Goal: Transaction & Acquisition: Purchase product/service

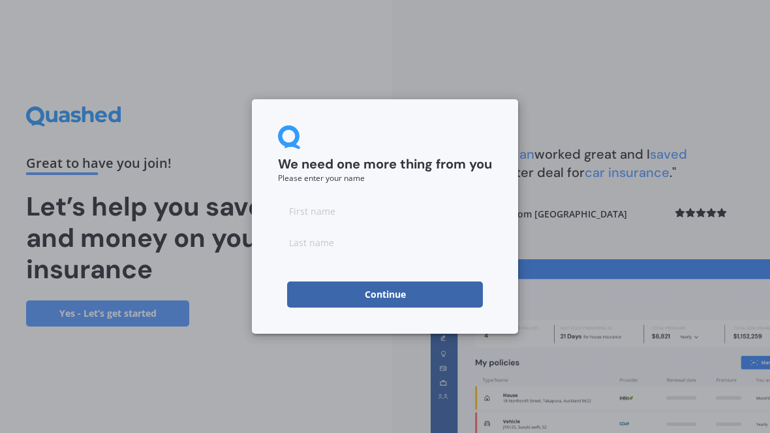
click at [401, 299] on button "Continue" at bounding box center [385, 294] width 196 height 26
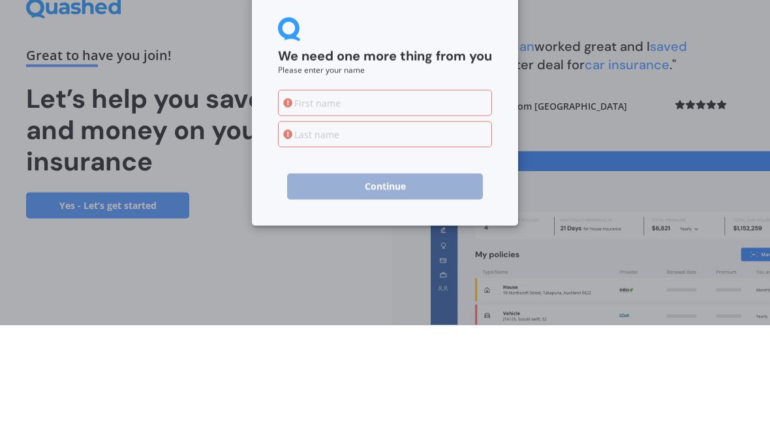
click at [284, 206] on icon at bounding box center [287, 210] width 9 height 9
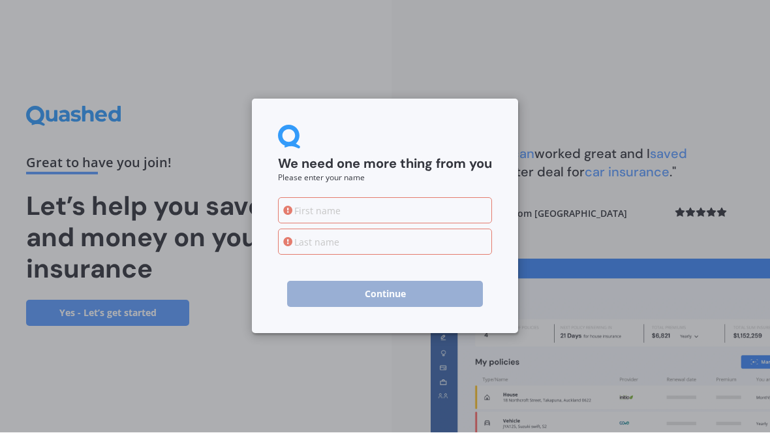
click at [290, 206] on icon at bounding box center [287, 210] width 9 height 9
click at [311, 209] on input at bounding box center [385, 211] width 214 height 26
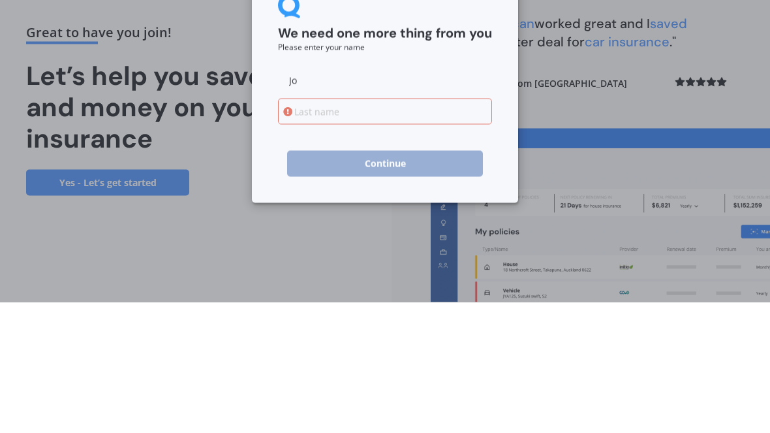
type input "Jo"
click at [315, 229] on input at bounding box center [385, 242] width 214 height 26
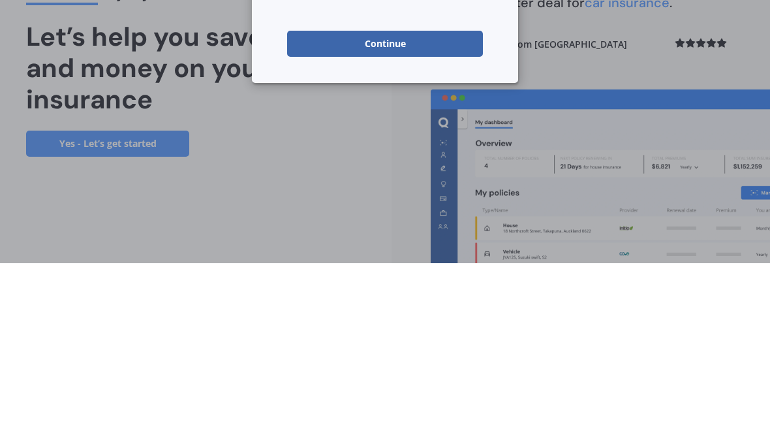
type input "[PERSON_NAME]"
click at [347, 200] on button "Continue" at bounding box center [385, 213] width 196 height 26
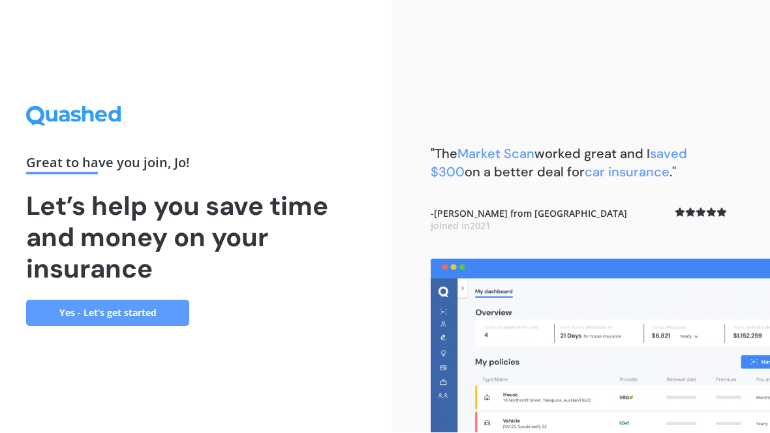
click at [93, 304] on link "Yes - Let’s get started" at bounding box center [107, 313] width 163 height 26
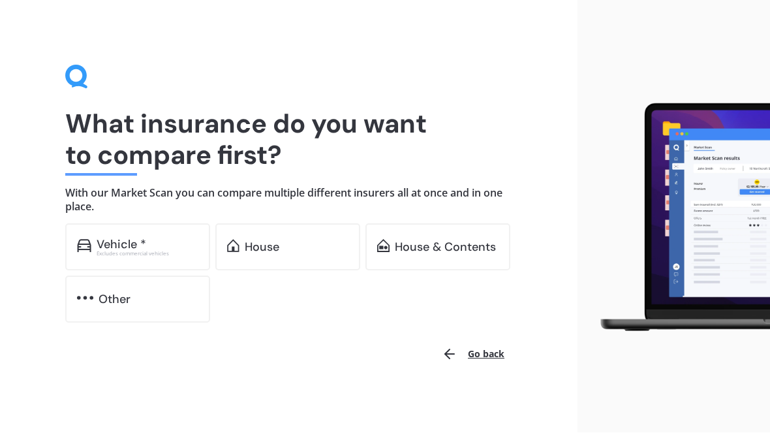
scroll to position [1, 0]
click at [265, 236] on div "House" at bounding box center [287, 246] width 145 height 47
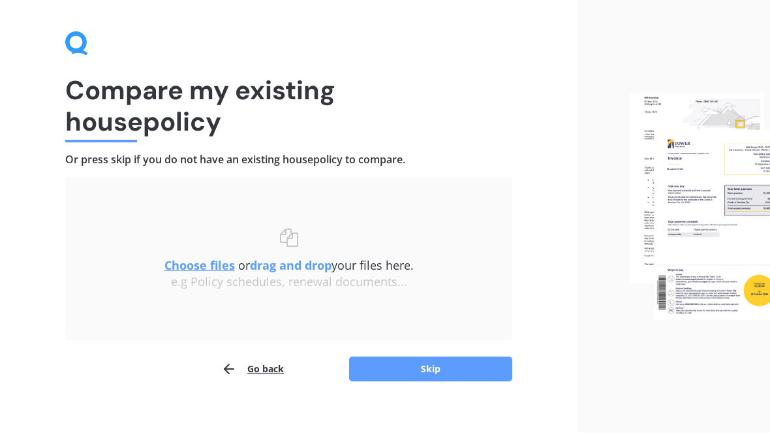
scroll to position [48, 0]
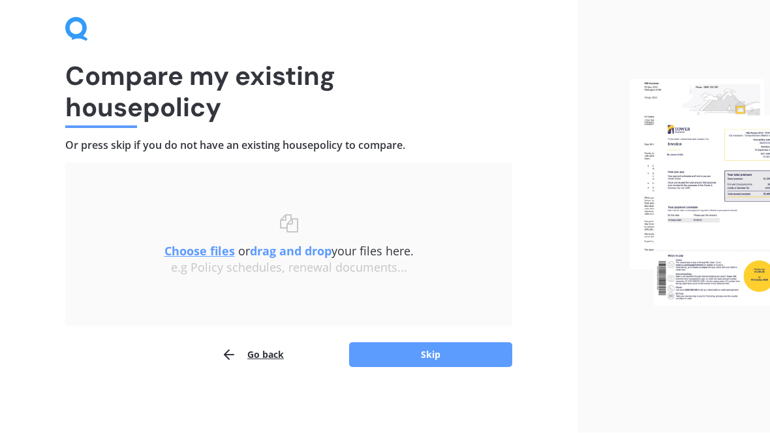
click at [377, 356] on button "Skip" at bounding box center [430, 355] width 163 height 25
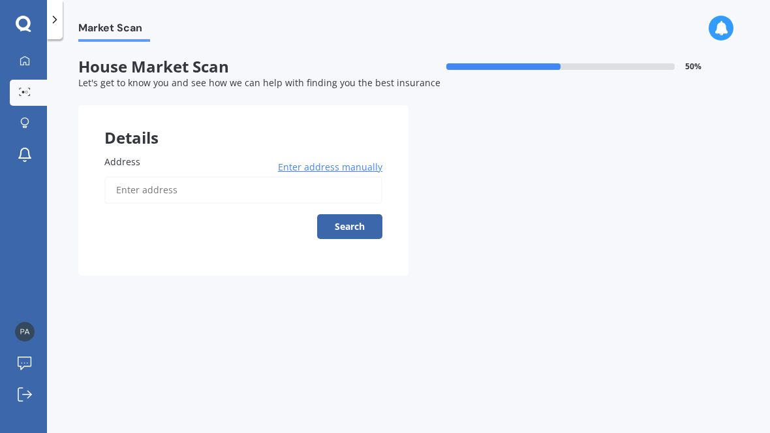
click at [151, 179] on input "Address" at bounding box center [243, 189] width 278 height 27
type input "[STREET_ADDRESS]"
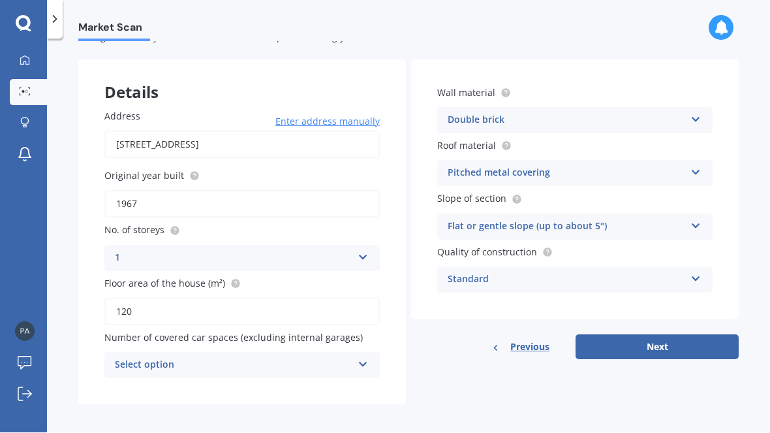
scroll to position [44, 0]
click at [190, 175] on circle at bounding box center [194, 177] width 8 height 8
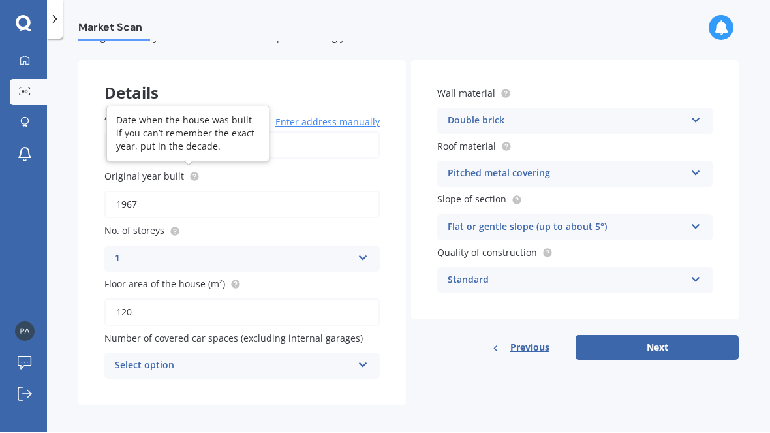
click at [143, 196] on input "1967" at bounding box center [241, 204] width 275 height 27
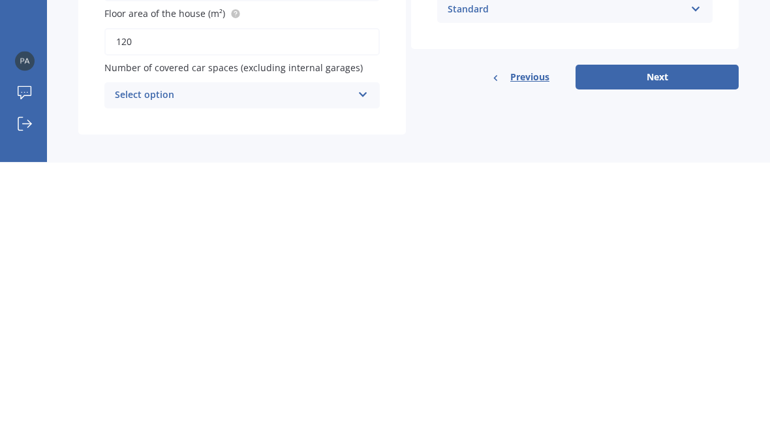
type input "1963"
click at [130, 358] on div "Select option" at bounding box center [233, 366] width 237 height 16
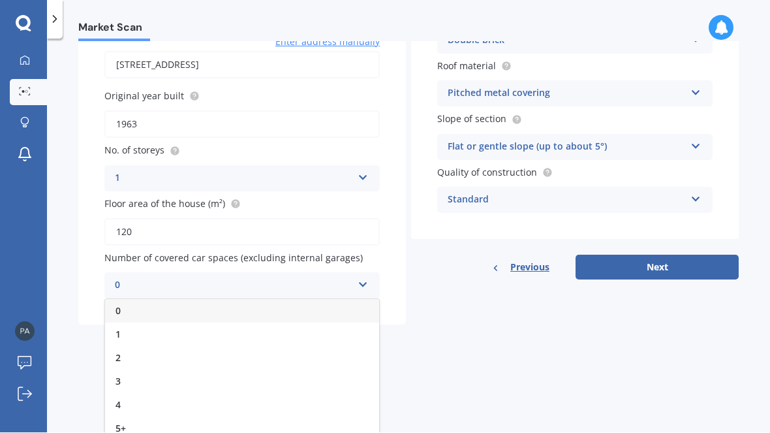
scroll to position [124, 0]
click at [123, 352] on div "2" at bounding box center [242, 358] width 274 height 23
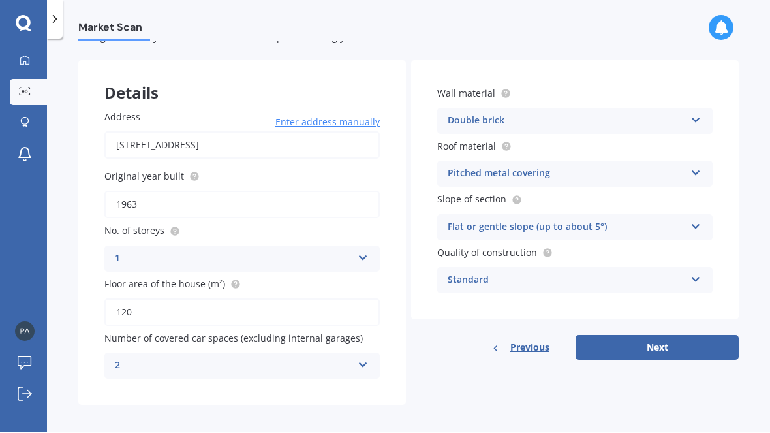
click at [692, 121] on icon at bounding box center [695, 118] width 11 height 9
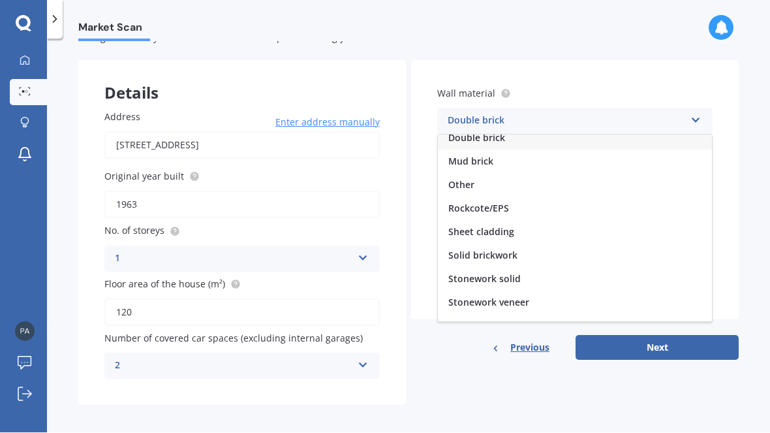
scroll to position [80, 0]
click at [468, 251] on span "Solid brickwork" at bounding box center [482, 255] width 69 height 12
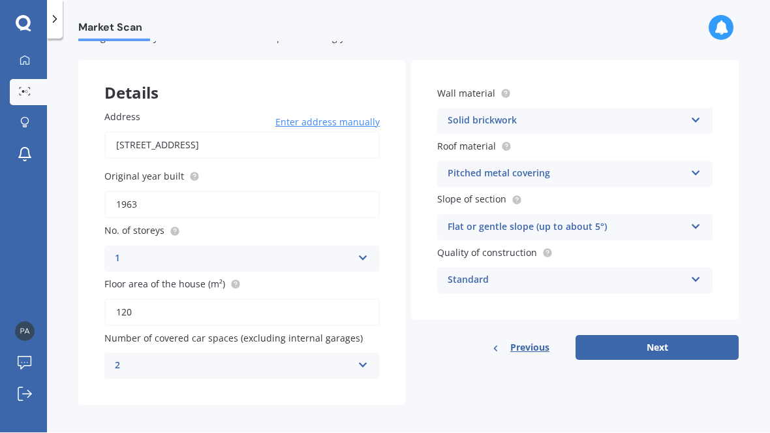
click at [658, 353] on button "Next" at bounding box center [656, 347] width 163 height 25
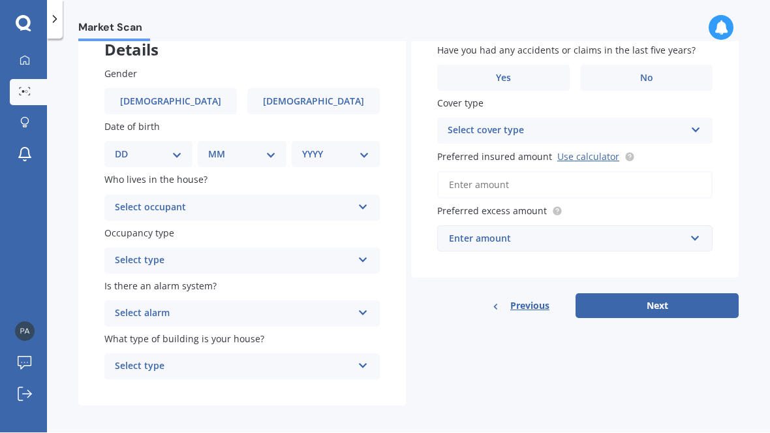
scroll to position [87, 0]
click at [133, 200] on div "Select occupant" at bounding box center [233, 208] width 237 height 16
click at [121, 227] on span "Owner" at bounding box center [129, 233] width 29 height 12
click at [124, 253] on div "Select type" at bounding box center [233, 261] width 237 height 16
click at [130, 280] on span "Permanent" at bounding box center [140, 286] width 50 height 12
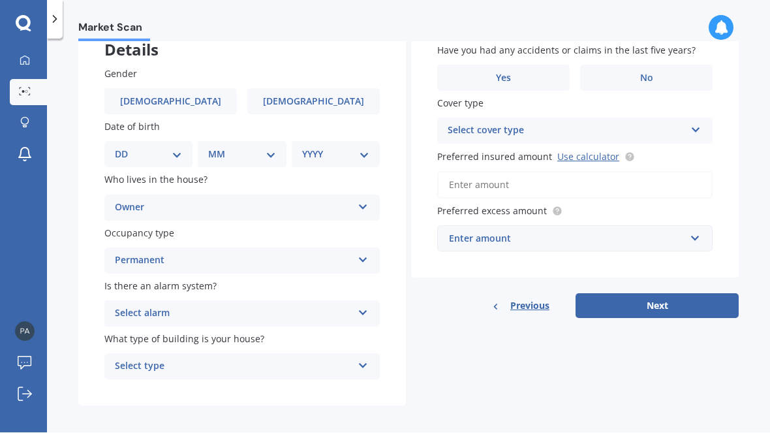
click at [126, 306] on div "Select alarm" at bounding box center [233, 314] width 237 height 16
click at [122, 381] on span "No" at bounding box center [121, 386] width 13 height 12
click at [125, 359] on div "Select type" at bounding box center [233, 367] width 237 height 16
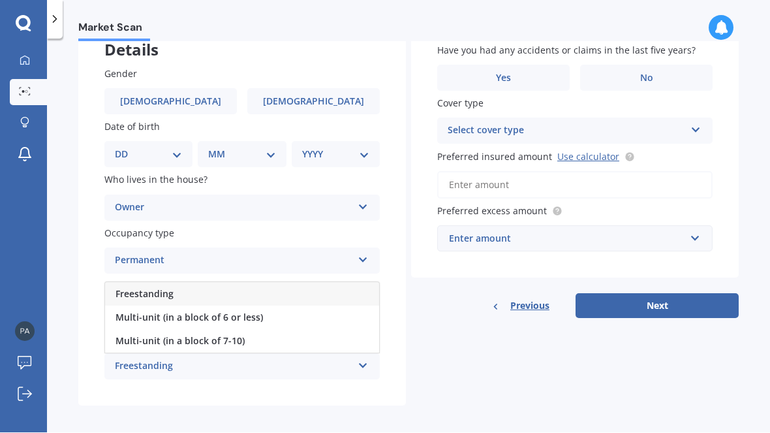
click at [123, 288] on span "Freestanding" at bounding box center [144, 294] width 58 height 12
click at [510, 78] on span "Yes" at bounding box center [503, 78] width 15 height 11
click at [0, 0] on input "Yes" at bounding box center [0, 0] width 0 height 0
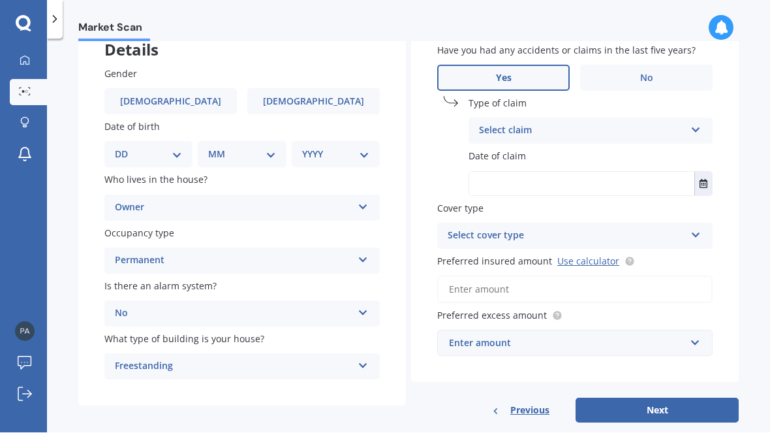
click at [697, 125] on icon at bounding box center [695, 127] width 11 height 9
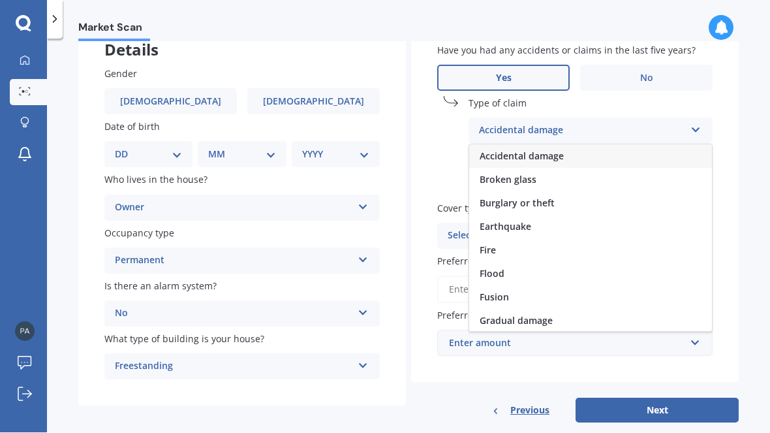
click at [525, 175] on span "Broken glass" at bounding box center [508, 180] width 57 height 12
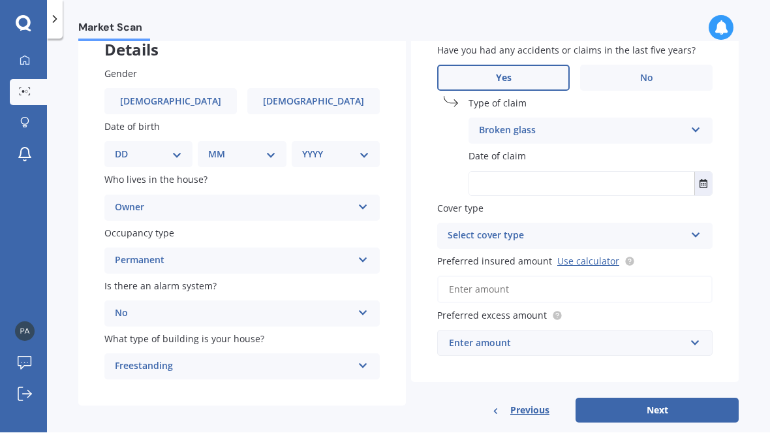
click at [615, 185] on input "text" at bounding box center [581, 183] width 225 height 23
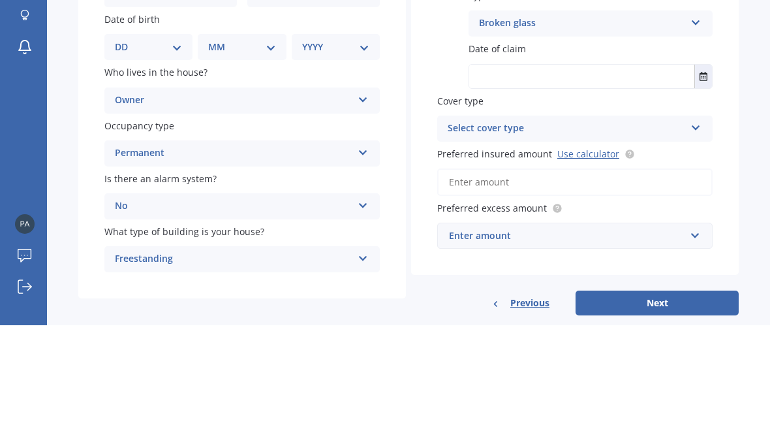
click at [707, 172] on button "Select date" at bounding box center [703, 183] width 18 height 23
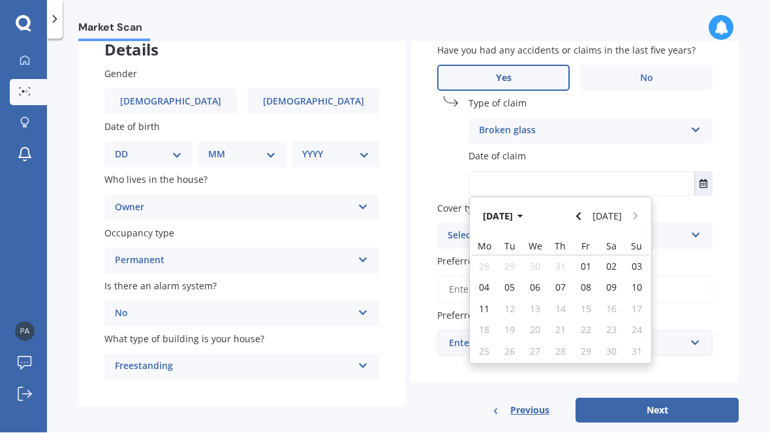
click at [523, 215] on icon "button" at bounding box center [519, 216] width 5 height 3
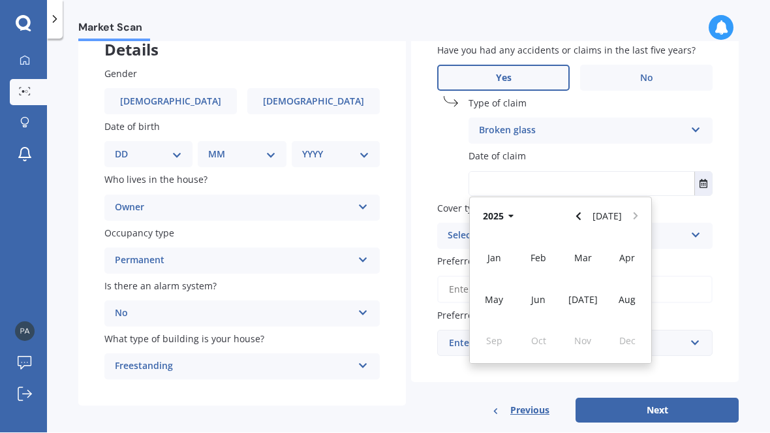
click at [513, 213] on icon "button" at bounding box center [511, 216] width 6 height 9
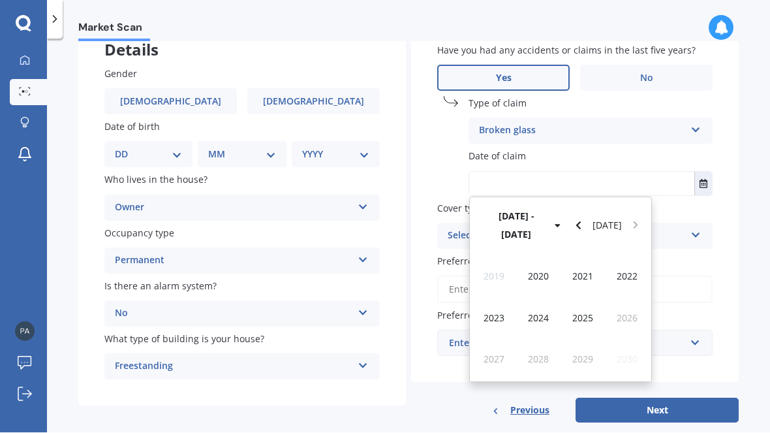
click at [541, 270] on span "2020" at bounding box center [538, 276] width 21 height 12
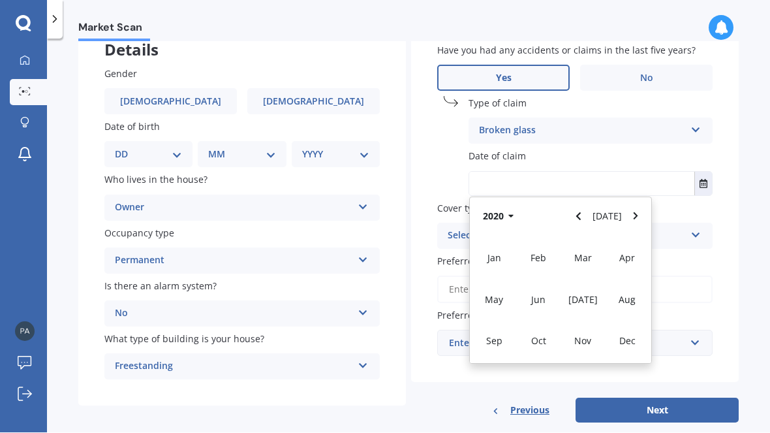
click at [662, 414] on button "Next" at bounding box center [656, 410] width 163 height 25
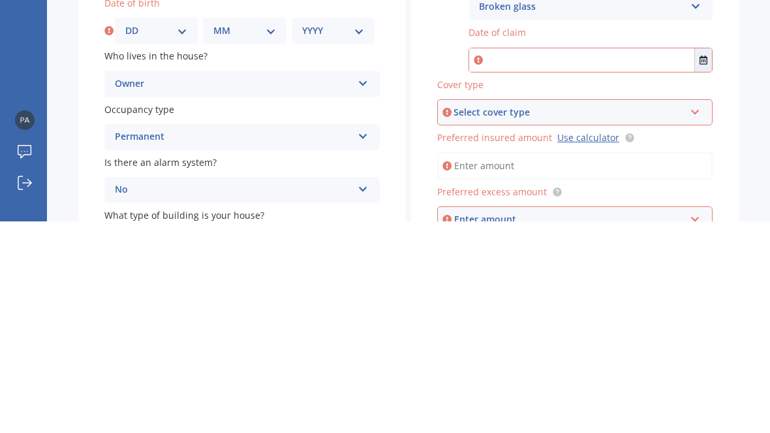
scroll to position [0, 0]
click at [705, 267] on icon "Select date" at bounding box center [703, 271] width 8 height 9
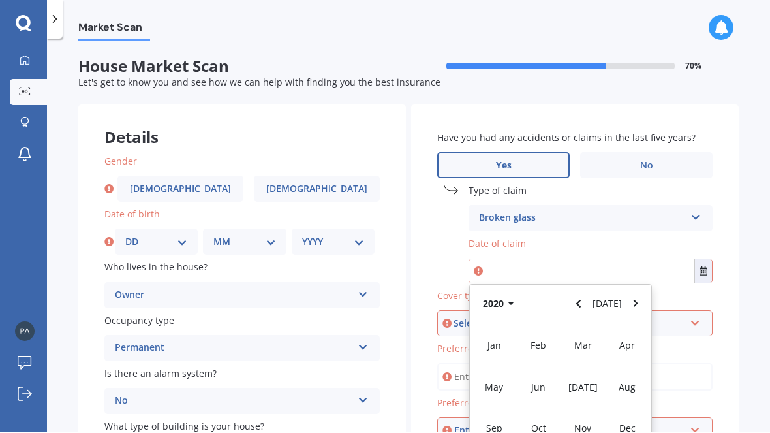
click at [542, 341] on span "Feb" at bounding box center [538, 345] width 16 height 12
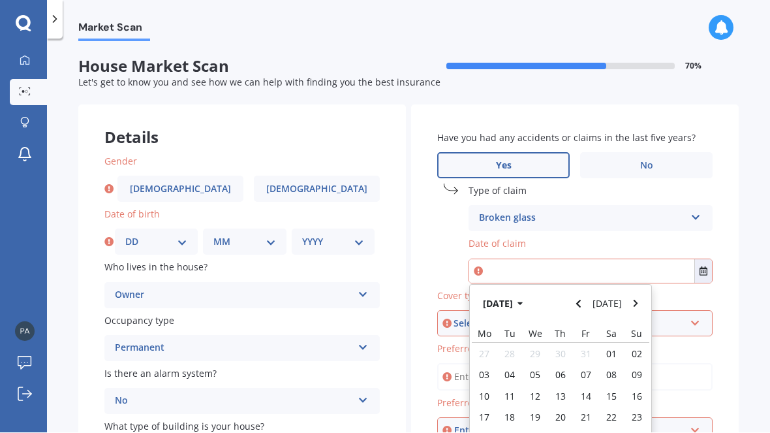
click at [558, 373] on span "06" at bounding box center [560, 375] width 10 height 12
type input "[DATE]"
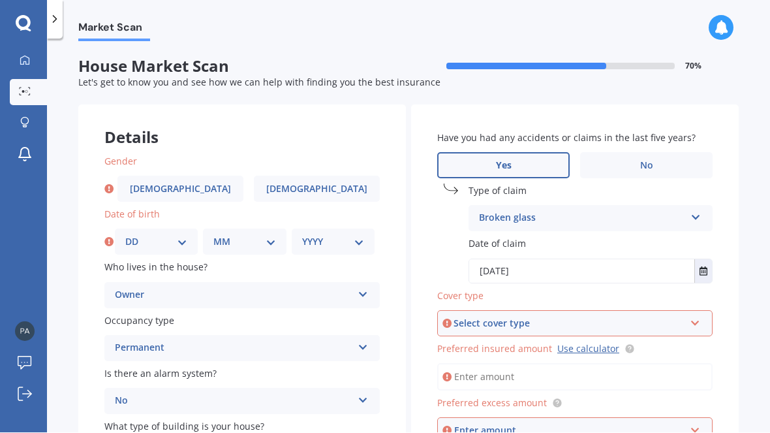
click at [698, 316] on icon at bounding box center [695, 320] width 11 height 9
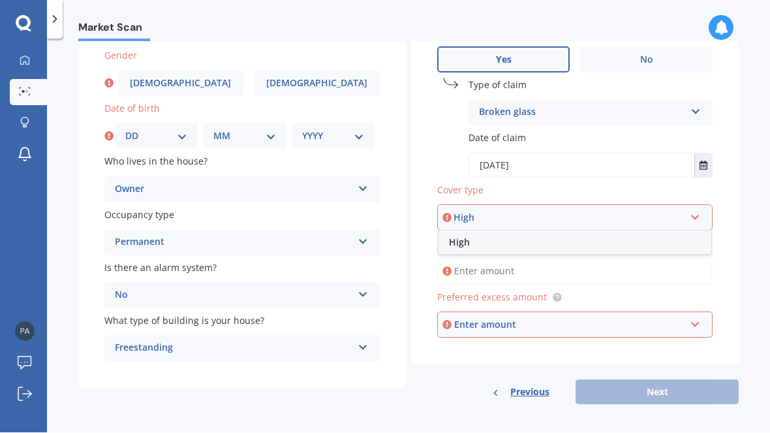
scroll to position [105, 0]
click at [473, 243] on div "High" at bounding box center [574, 243] width 273 height 23
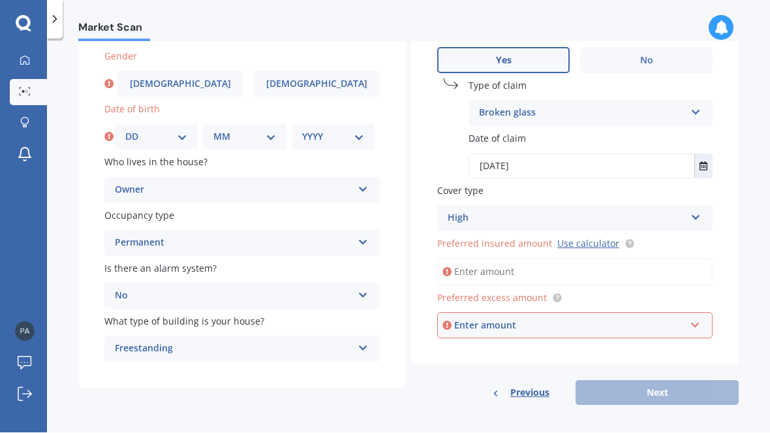
click at [587, 243] on link "Use calculator" at bounding box center [588, 243] width 62 height 12
